Goal: Information Seeking & Learning: Learn about a topic

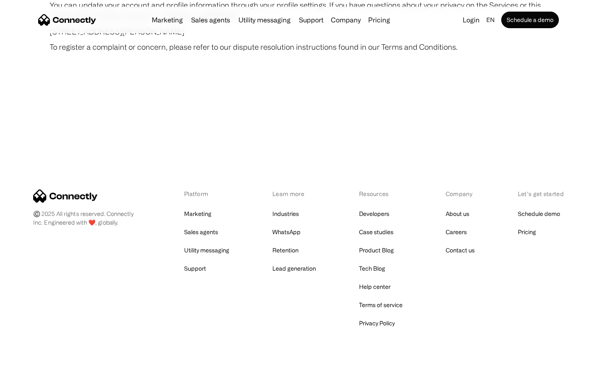
scroll to position [4827, 0]
